Goal: Navigation & Orientation: Find specific page/section

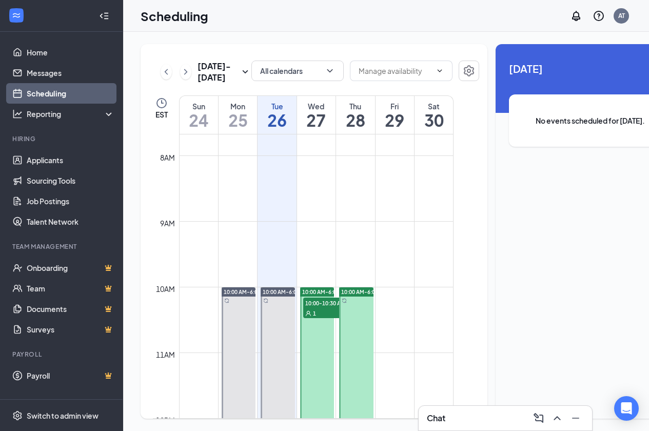
scroll to position [15, 0]
click at [325, 308] on span "10:00-10:30 AM" at bounding box center [328, 303] width 51 height 10
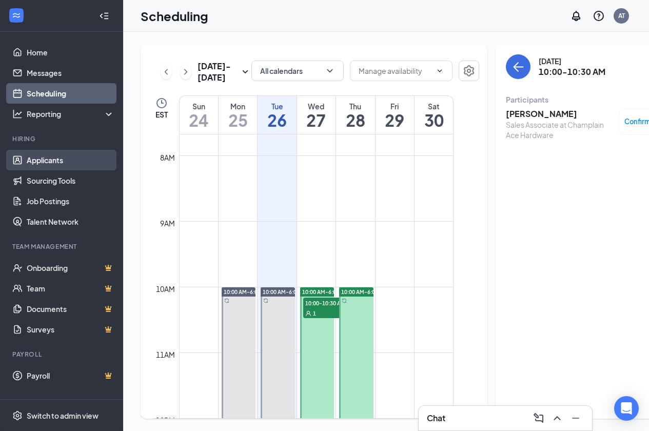
click at [52, 156] on link "Applicants" at bounding box center [71, 160] width 88 height 21
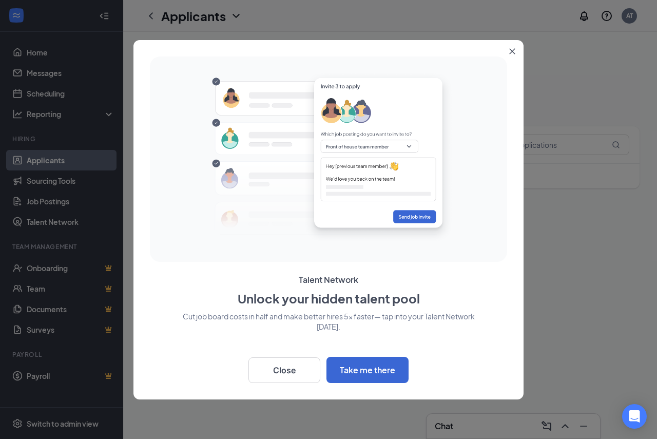
click at [514, 52] on icon "Close" at bounding box center [512, 51] width 6 height 6
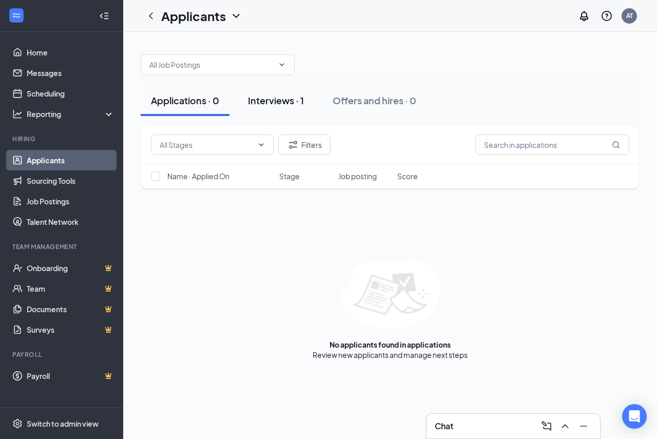
click at [260, 101] on div "Interviews · 1" at bounding box center [276, 100] width 56 height 13
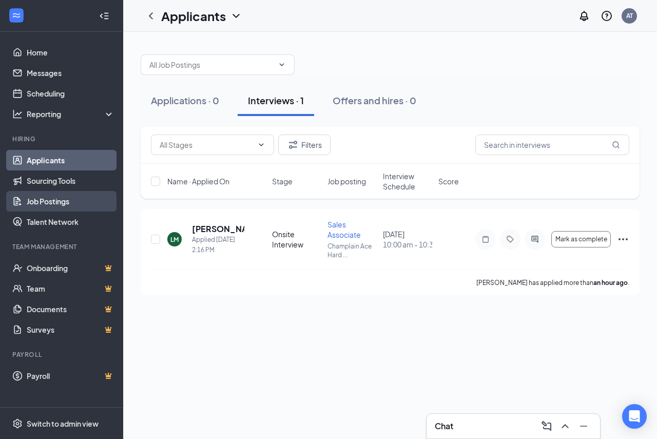
click at [45, 200] on link "Job Postings" at bounding box center [71, 201] width 88 height 21
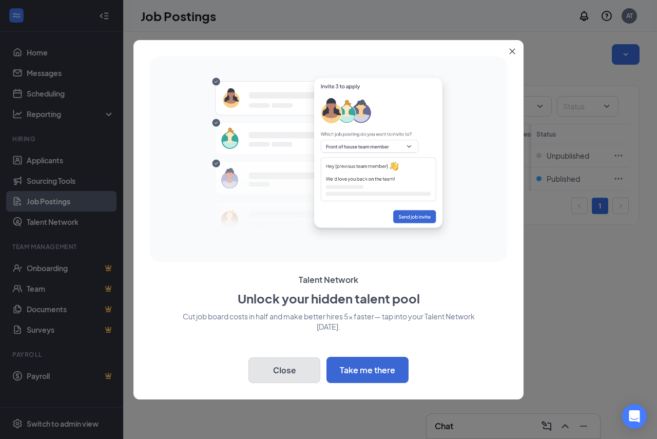
click at [294, 365] on button "Close" at bounding box center [284, 370] width 72 height 26
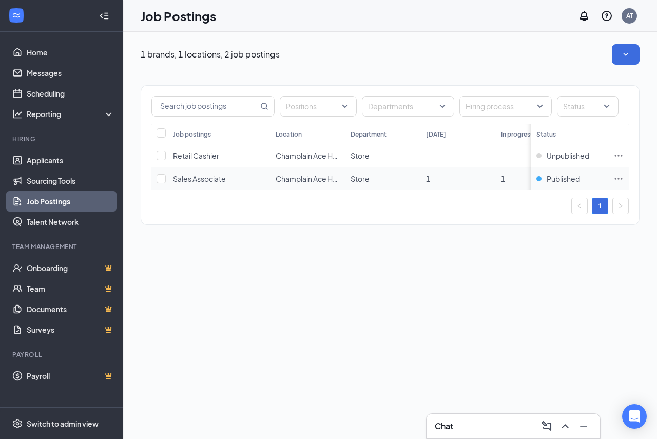
click at [240, 183] on td "Sales Associate" at bounding box center [219, 178] width 103 height 23
click at [42, 49] on link "Home" at bounding box center [71, 52] width 88 height 21
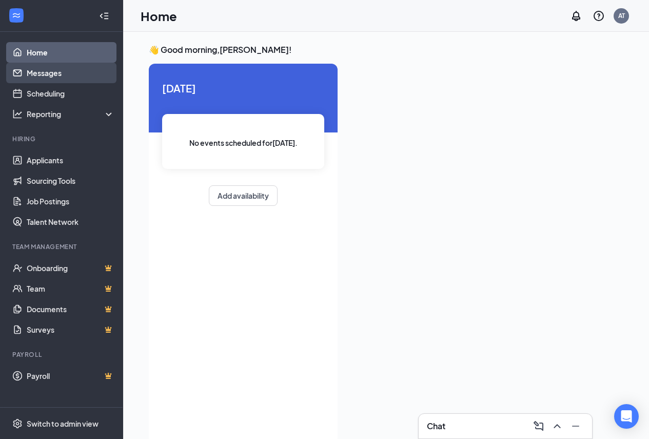
click at [54, 75] on link "Messages" at bounding box center [71, 73] width 88 height 21
